Goal: Task Accomplishment & Management: Manage account settings

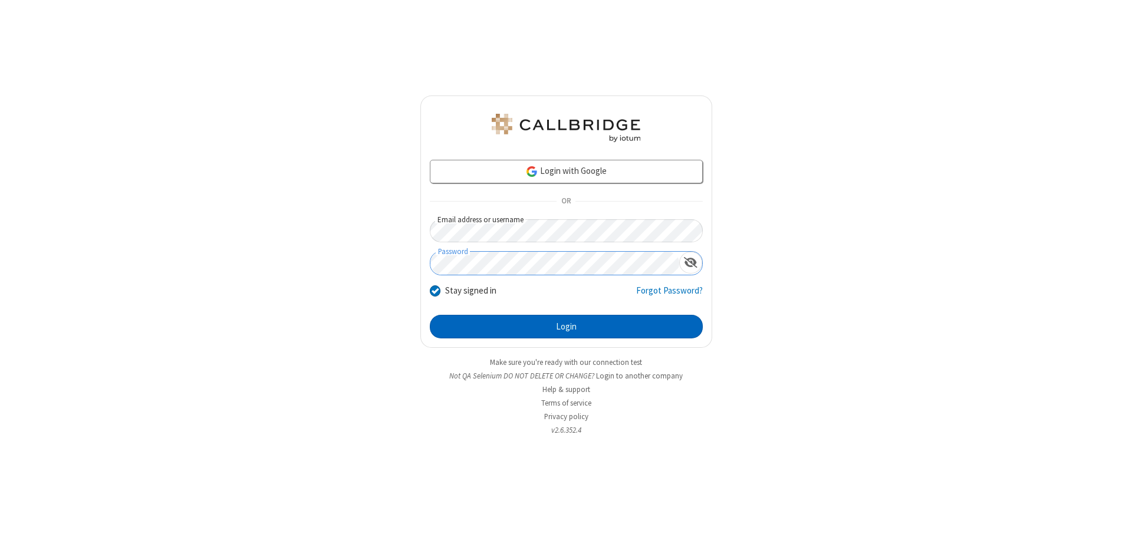
click at [566, 327] on button "Login" at bounding box center [566, 327] width 273 height 24
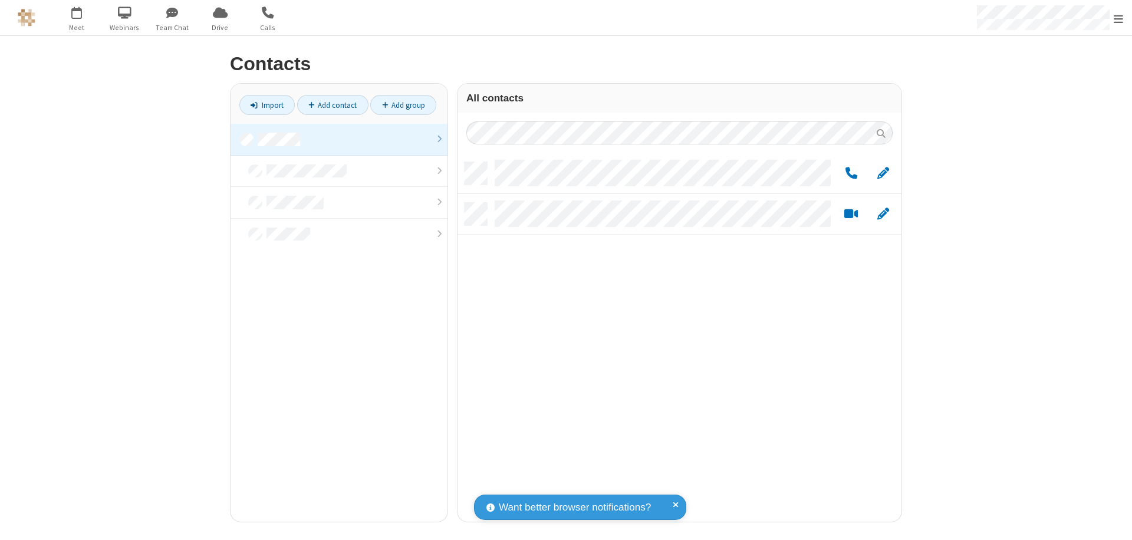
click at [339, 139] on link at bounding box center [338, 140] width 217 height 32
click at [883, 173] on span "Edit" at bounding box center [883, 173] width 12 height 15
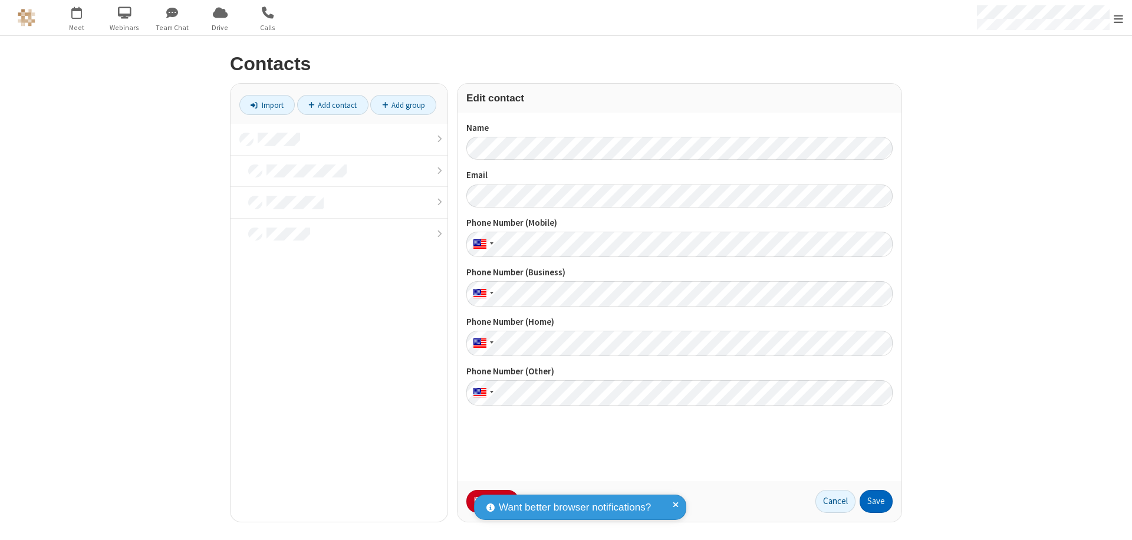
click at [876, 501] on button "Save" at bounding box center [875, 502] width 33 height 24
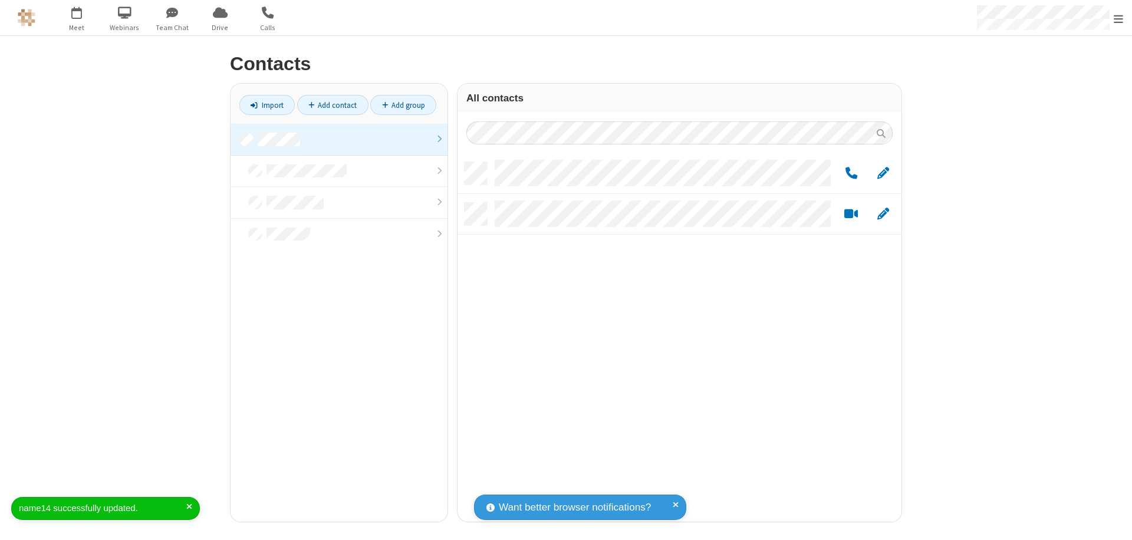
scroll to position [360, 435]
